Goal: Information Seeking & Learning: Check status

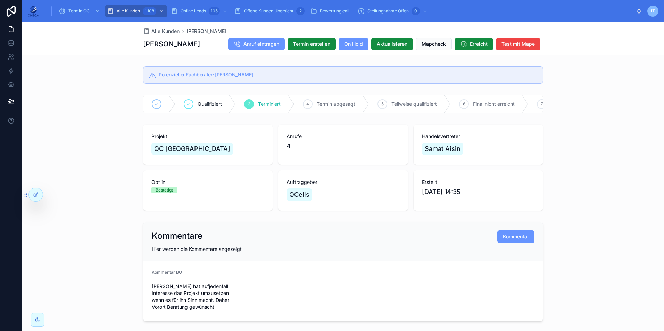
scroll to position [1, 0]
click at [93, 12] on div "scrollable content" at bounding box center [96, 11] width 9 height 11
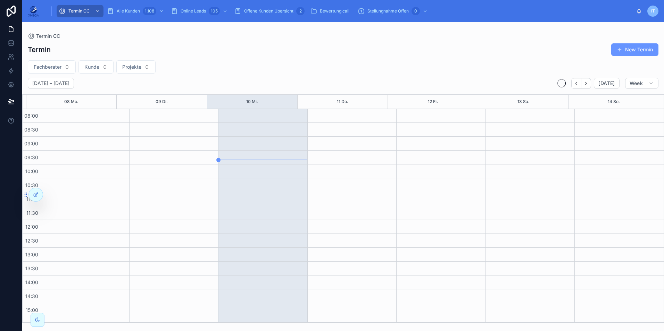
scroll to position [148, 0]
click at [141, 69] on span "Projekte" at bounding box center [131, 67] width 19 height 7
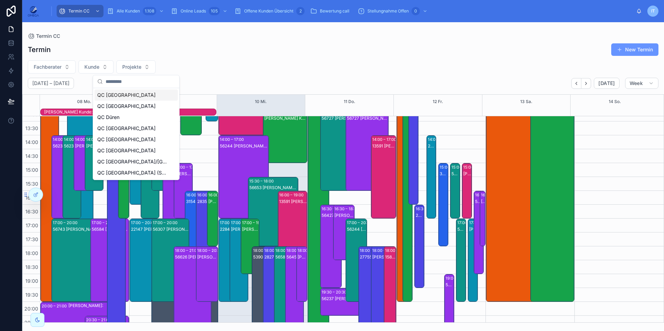
click at [123, 97] on div "QC [GEOGRAPHIC_DATA]" at bounding box center [135, 95] width 83 height 11
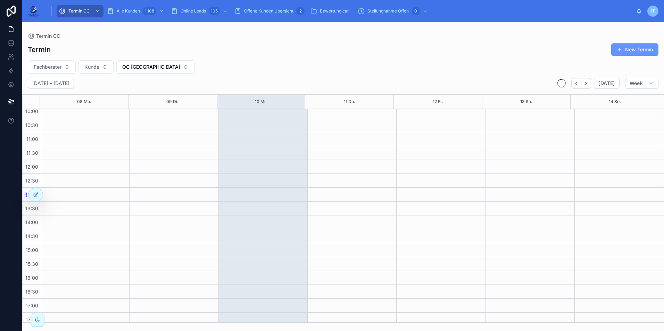
scroll to position [148, 0]
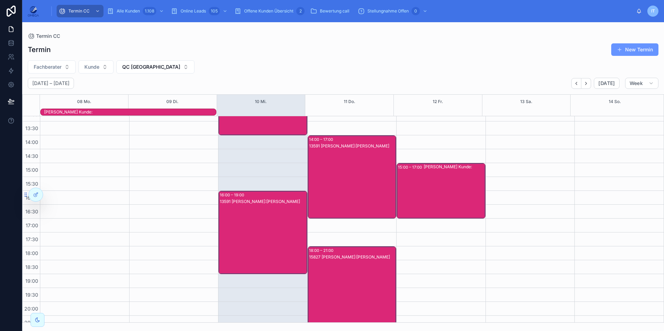
click at [256, 225] on div "13591 [PERSON_NAME]:[PERSON_NAME]" at bounding box center [263, 240] width 87 height 82
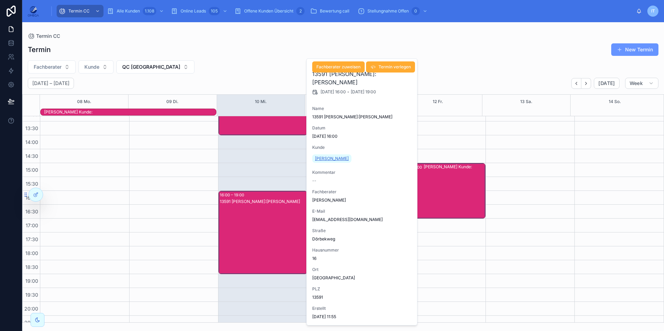
click at [329, 161] on span "[PERSON_NAME]" at bounding box center [332, 159] width 34 height 6
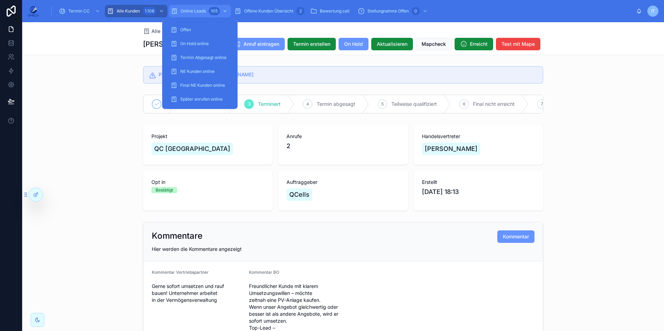
click at [204, 9] on span "Online Leads" at bounding box center [193, 11] width 25 height 6
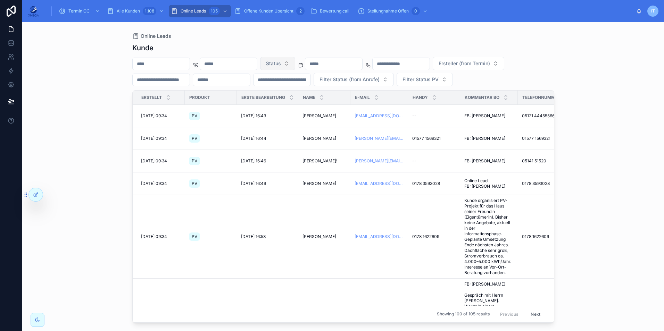
click at [281, 64] on span "Status" at bounding box center [273, 63] width 15 height 7
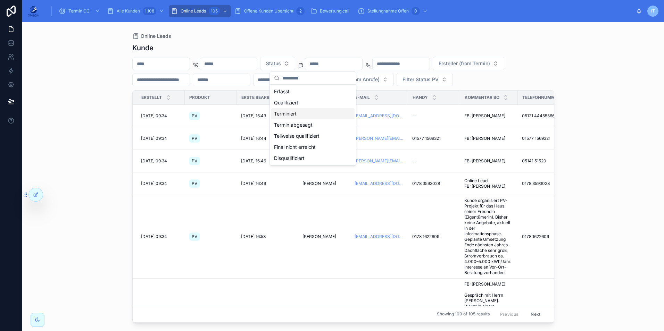
click at [311, 115] on div "Terminiert" at bounding box center [312, 113] width 83 height 11
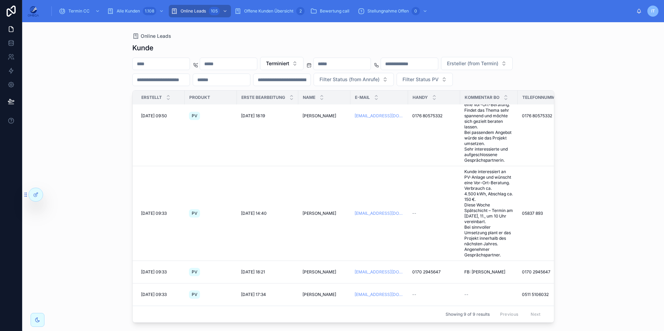
scroll to position [423, 0]
click at [320, 270] on span "[PERSON_NAME]" at bounding box center [320, 273] width 34 height 6
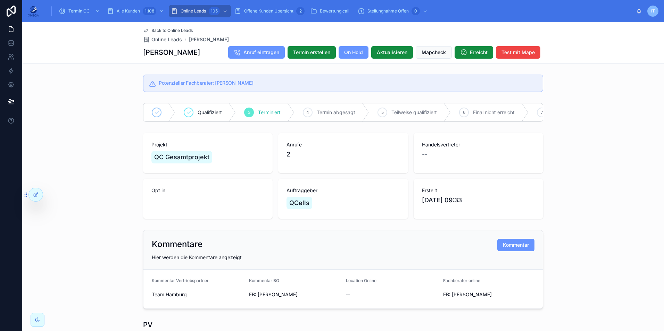
click at [152, 31] on span "Back to Online Leads" at bounding box center [171, 31] width 41 height 6
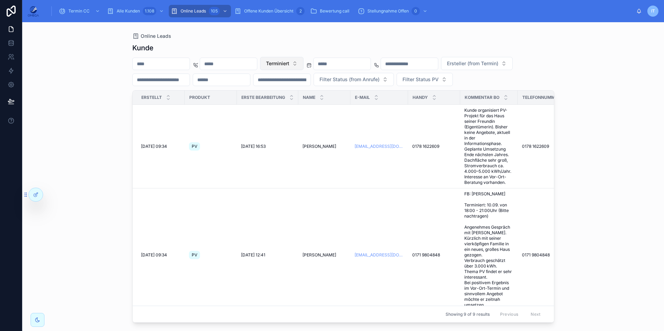
click at [304, 65] on button "Terminiert" at bounding box center [281, 63] width 43 height 13
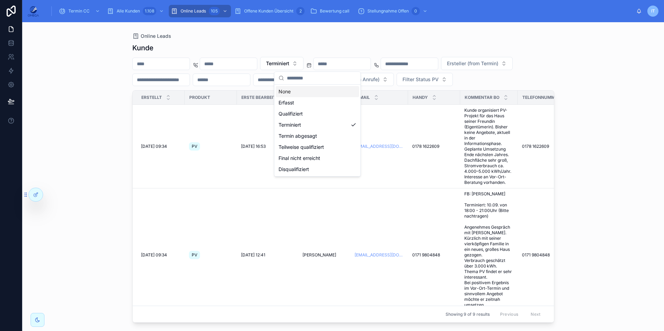
click at [313, 93] on div "None" at bounding box center [317, 91] width 83 height 11
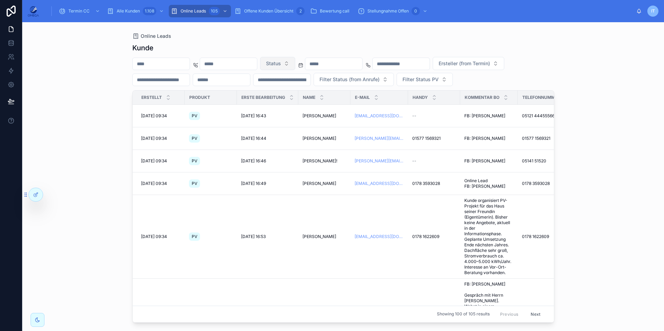
click at [295, 61] on button "Status" at bounding box center [277, 63] width 35 height 13
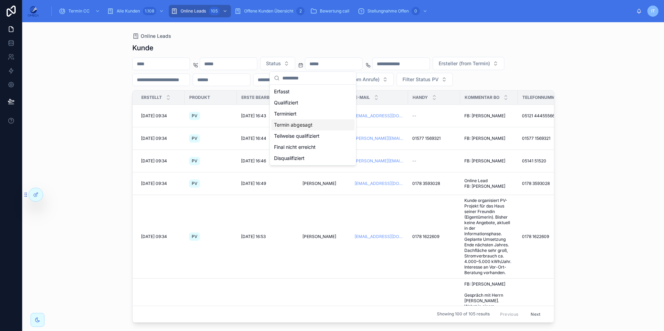
click at [313, 124] on div "Termin abgesagt" at bounding box center [312, 124] width 83 height 11
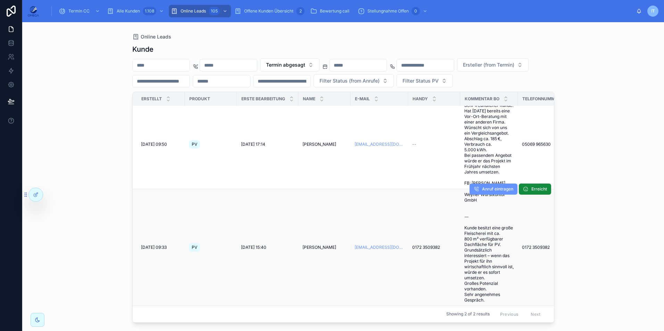
scroll to position [27, 0]
click at [315, 245] on span "[PERSON_NAME]" at bounding box center [320, 248] width 34 height 6
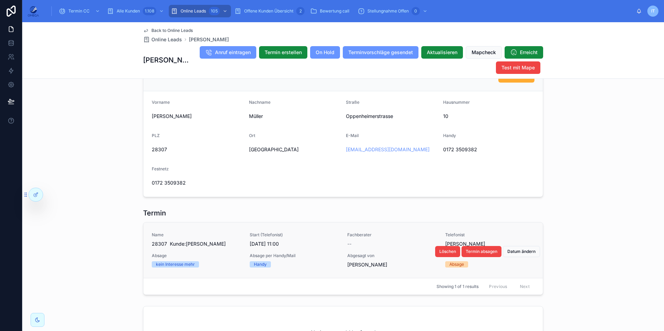
scroll to position [546, 0]
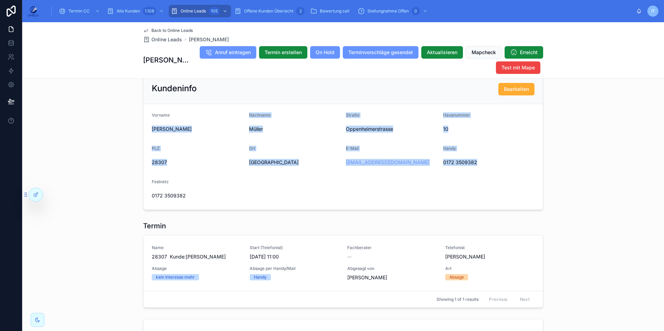
drag, startPoint x: 149, startPoint y: 137, endPoint x: 489, endPoint y: 165, distance: 341.2
click at [489, 165] on form "Vorname [PERSON_NAME] [PERSON_NAME][GEOGRAPHIC_DATA] 10 PLZ 28307 Ort [GEOGRAPH…" at bounding box center [342, 157] width 399 height 106
click at [166, 133] on span "[PERSON_NAME]" at bounding box center [198, 129] width 92 height 7
drag, startPoint x: 146, startPoint y: 115, endPoint x: 504, endPoint y: 173, distance: 362.4
click at [504, 173] on form "Vorname [PERSON_NAME] [PERSON_NAME][GEOGRAPHIC_DATA] 10 PLZ 28307 Ort [GEOGRAPH…" at bounding box center [342, 157] width 399 height 106
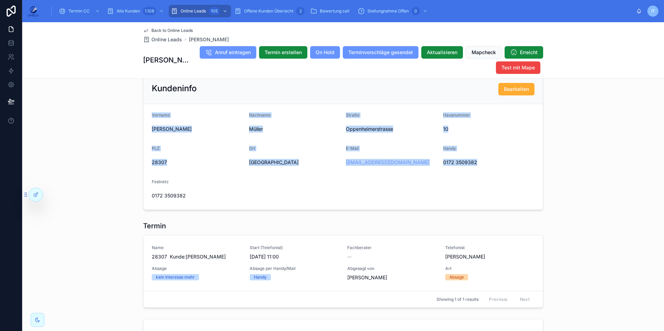
copy form "Vorname [PERSON_NAME] [PERSON_NAME][GEOGRAPHIC_DATA] 10 PLZ 28307 Ort [GEOGRAPH…"
click at [321, 176] on form "Vorname [PERSON_NAME] [PERSON_NAME][GEOGRAPHIC_DATA] 10 PLZ 28307 Ort [GEOGRAPH…" at bounding box center [342, 157] width 399 height 106
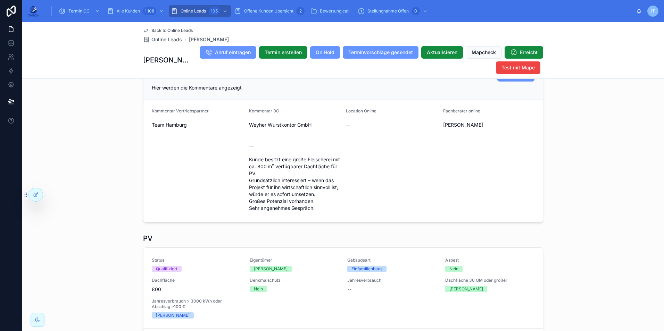
scroll to position [199, 0]
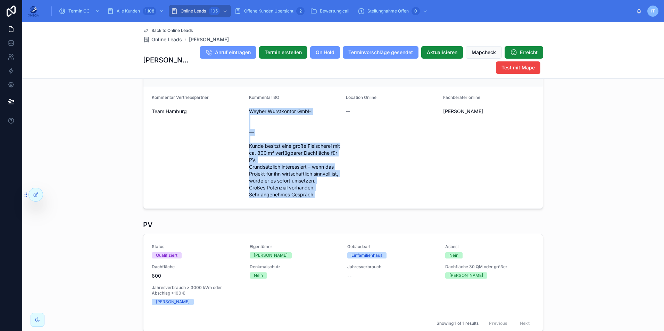
drag, startPoint x: 246, startPoint y: 115, endPoint x: 313, endPoint y: 197, distance: 105.5
click at [313, 197] on span "Weyher Wurstkontor GmbH ⸻ Kunde besitzt eine große Fleischerei mit ca. 800 m² v…" at bounding box center [295, 153] width 92 height 90
copy span "Weyher Wurstkontor GmbH ⸻ Kunde besitzt eine große Fleischerei mit ca. 800 m² v…"
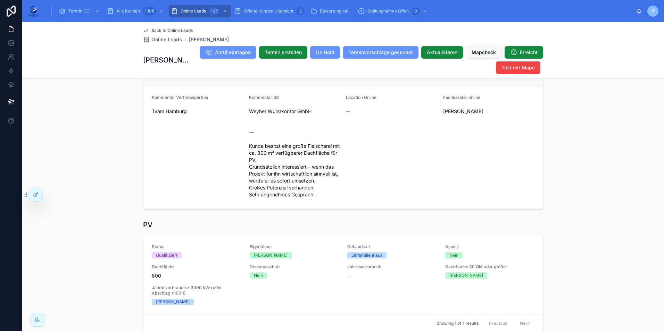
click at [186, 173] on div "Kommentar Vertriebspartner Team Hamburg" at bounding box center [198, 148] width 92 height 106
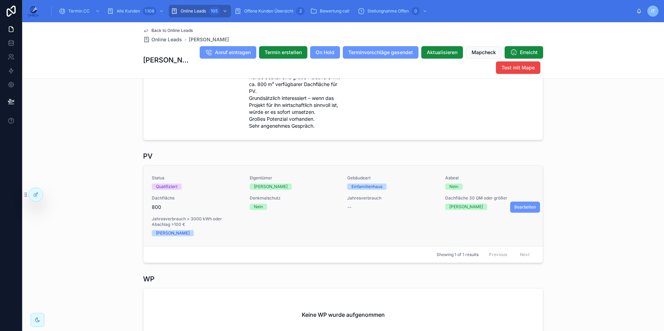
scroll to position [268, 0]
drag, startPoint x: 160, startPoint y: 211, endPoint x: 149, endPoint y: 202, distance: 13.8
click at [152, 202] on div "Dachfläche 800" at bounding box center [197, 202] width 90 height 15
copy div "Dachfläche 800"
click at [623, 60] on div "Back to Online Leads Online Leads [PERSON_NAME] [PERSON_NAME] Anruf eintragen T…" at bounding box center [343, 50] width 642 height 57
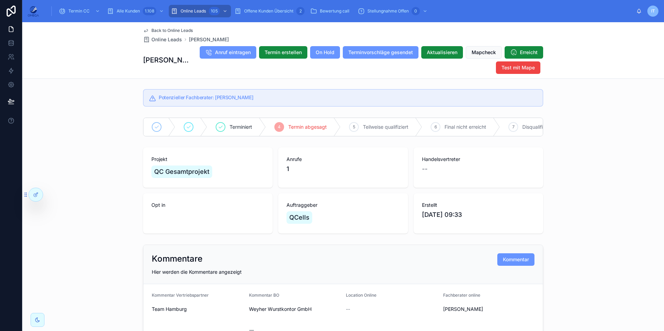
scroll to position [0, 0]
click at [92, 7] on div "scrollable content" at bounding box center [96, 11] width 9 height 11
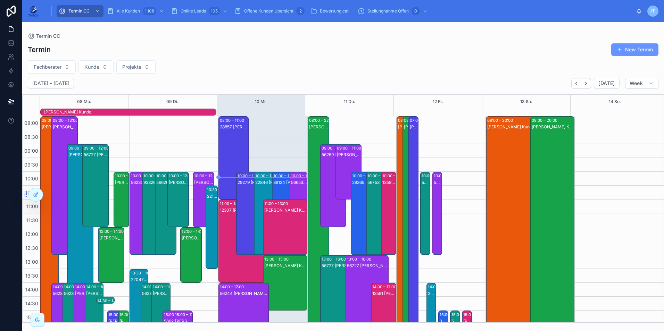
scroll to position [155, 0]
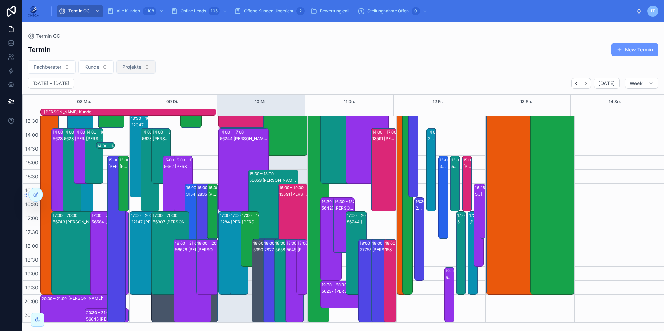
click at [132, 67] on span "Projekte" at bounding box center [131, 67] width 19 height 7
click at [51, 61] on button "Fachberater" at bounding box center [52, 66] width 48 height 13
type input "******"
click at [46, 96] on span "[PERSON_NAME]" at bounding box center [33, 95] width 40 height 7
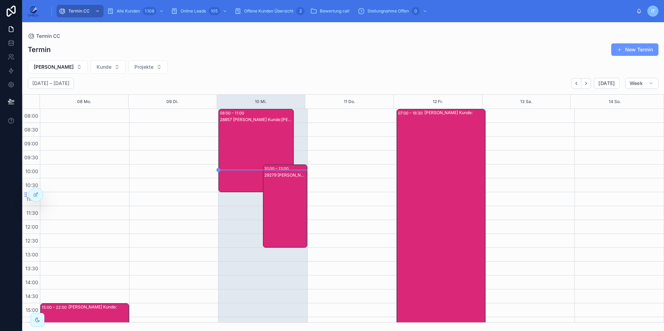
click at [286, 202] on div "29279 [PERSON_NAME] Kunde:[PERSON_NAME]" at bounding box center [285, 213] width 42 height 82
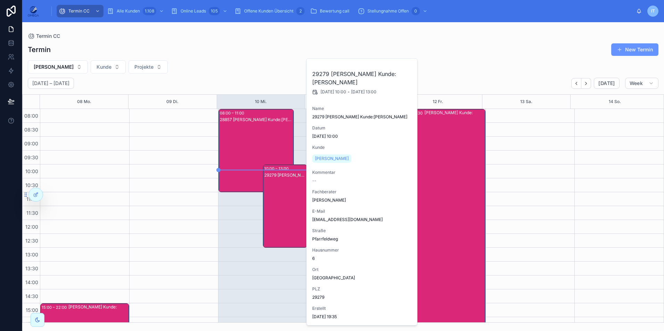
click at [286, 204] on div "29279 [PERSON_NAME] Kunde:[PERSON_NAME]" at bounding box center [285, 213] width 42 height 82
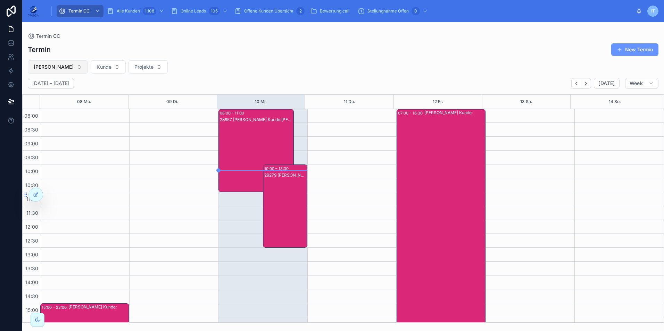
click at [82, 66] on button "[PERSON_NAME]" at bounding box center [58, 66] width 60 height 13
type input "****"
click at [62, 93] on div "[PERSON_NAME]" at bounding box center [59, 95] width 83 height 11
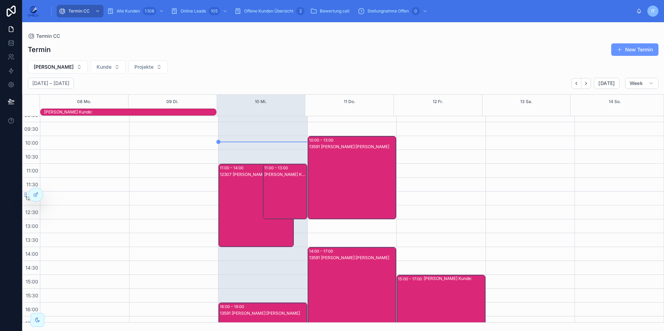
scroll to position [16, 0]
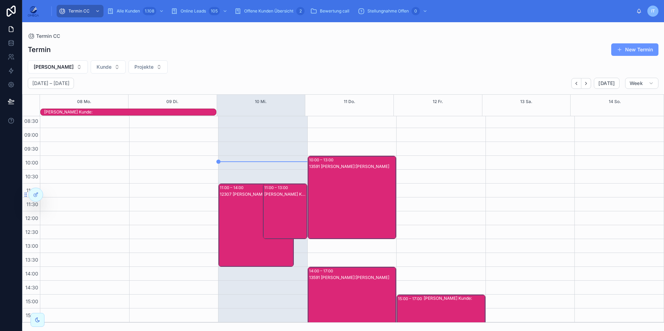
click at [277, 219] on div "[PERSON_NAME] Kunde:" at bounding box center [285, 218] width 42 height 54
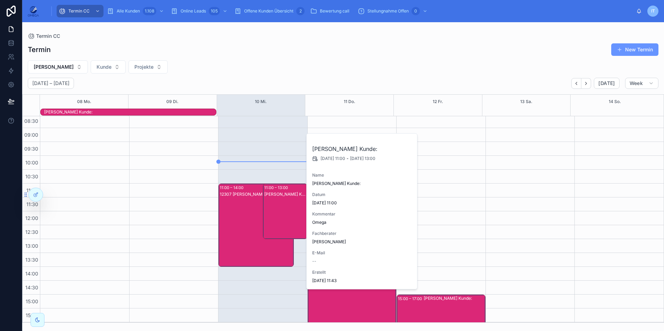
click at [229, 221] on div "12307 [PERSON_NAME]:[PERSON_NAME]" at bounding box center [256, 232] width 73 height 82
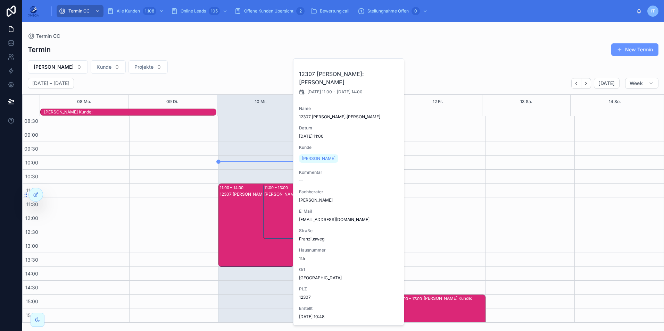
click at [229, 221] on div "12307 [PERSON_NAME]:[PERSON_NAME]" at bounding box center [256, 232] width 73 height 82
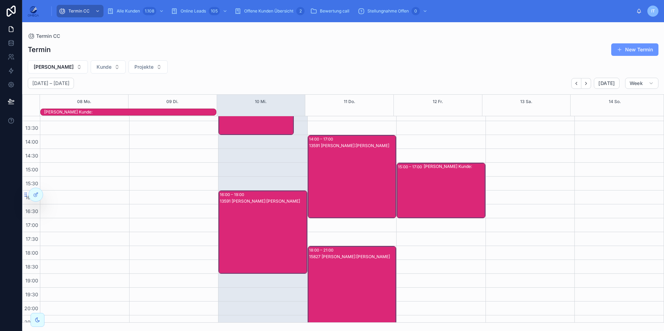
scroll to position [155, 0]
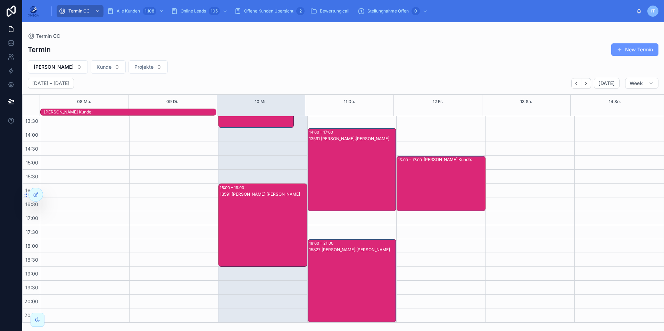
click at [246, 236] on div "13591 [PERSON_NAME]:[PERSON_NAME]" at bounding box center [263, 232] width 87 height 82
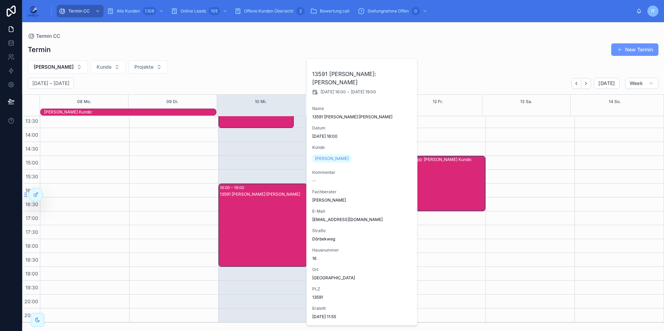
click at [246, 236] on div "13591 [PERSON_NAME]:[PERSON_NAME]" at bounding box center [263, 232] width 87 height 82
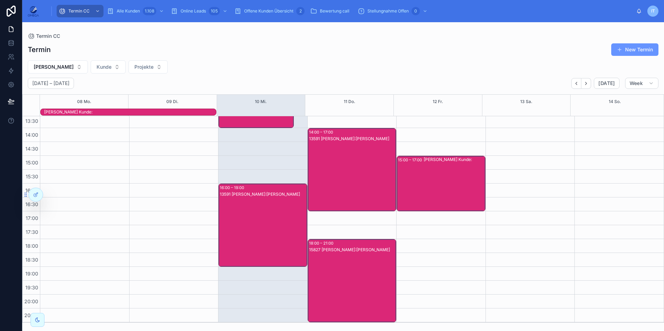
click at [246, 236] on div "13591 [PERSON_NAME]:[PERSON_NAME]" at bounding box center [263, 232] width 87 height 82
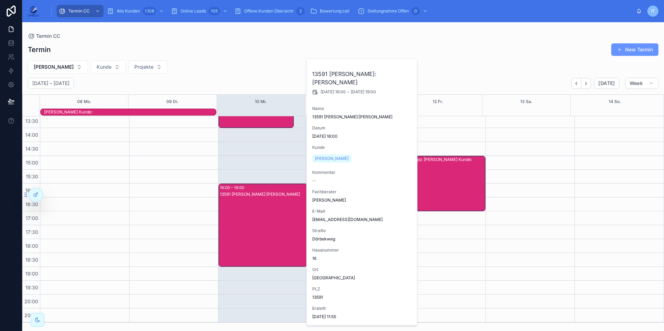
click at [246, 236] on div "13591 [PERSON_NAME]:[PERSON_NAME]" at bounding box center [263, 232] width 87 height 82
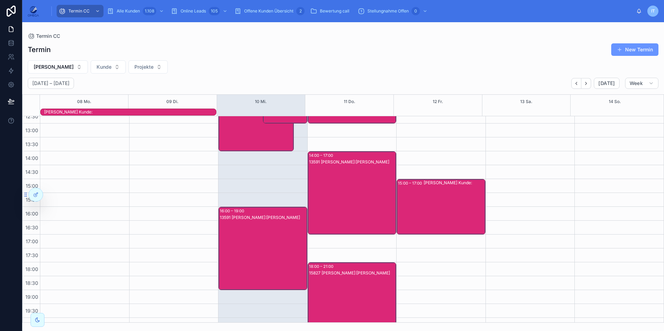
scroll to position [85, 0]
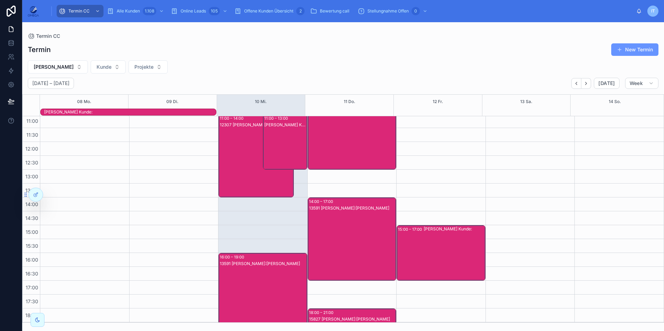
click at [249, 172] on div "12307 [PERSON_NAME]:[PERSON_NAME]" at bounding box center [256, 163] width 73 height 82
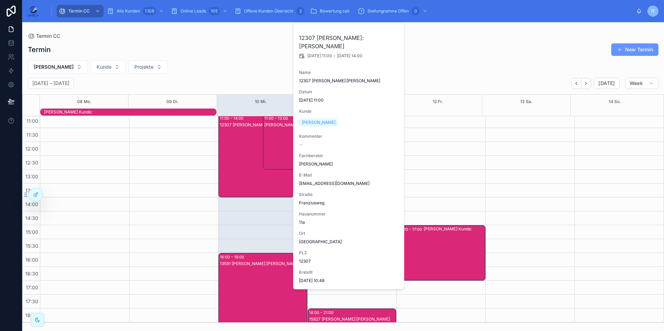
click at [249, 172] on div "12307 [PERSON_NAME]:[PERSON_NAME]" at bounding box center [256, 163] width 73 height 82
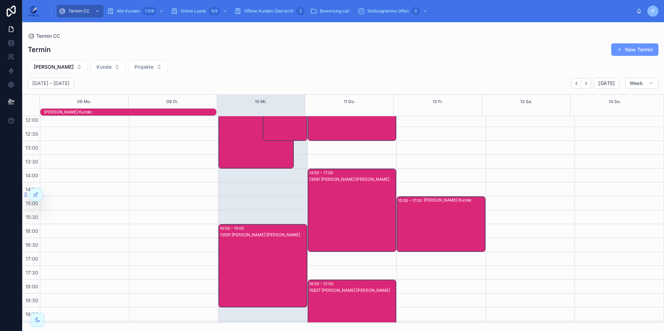
scroll to position [155, 0]
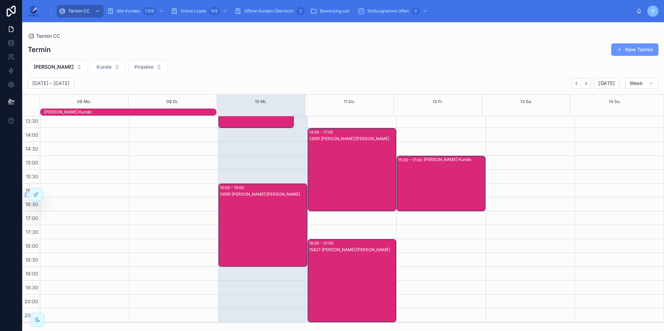
click at [256, 210] on div "13591 [PERSON_NAME]:[PERSON_NAME]" at bounding box center [263, 232] width 87 height 82
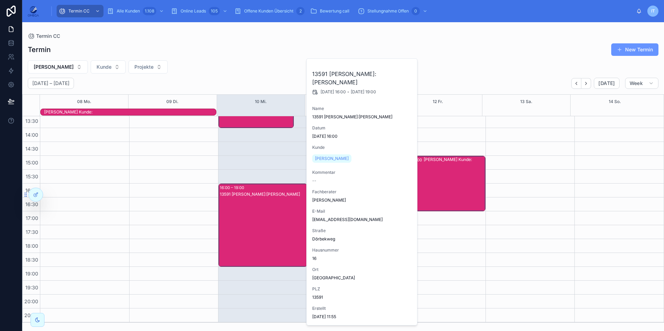
click at [224, 61] on div "[PERSON_NAME] Kunde Projekte" at bounding box center [343, 66] width 642 height 13
